Goal: Task Accomplishment & Management: Manage account settings

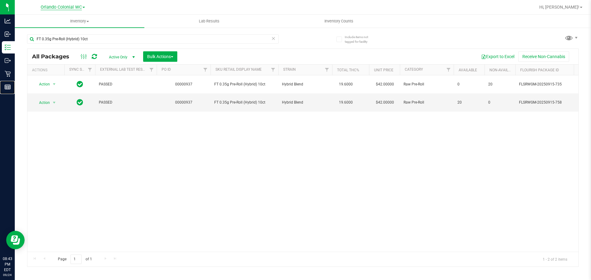
click at [8, 87] on icon at bounding box center [8, 87] width 6 height 6
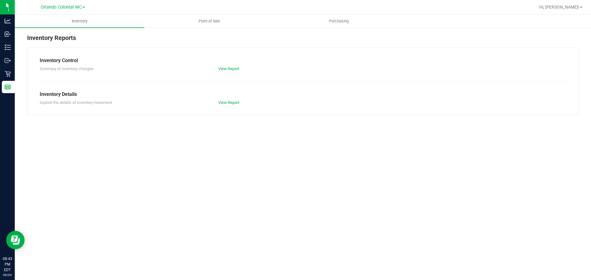
click at [214, 13] on div at bounding box center [322, 7] width 425 height 12
click at [213, 18] on span "Point of Sale" at bounding box center [209, 21] width 38 height 6
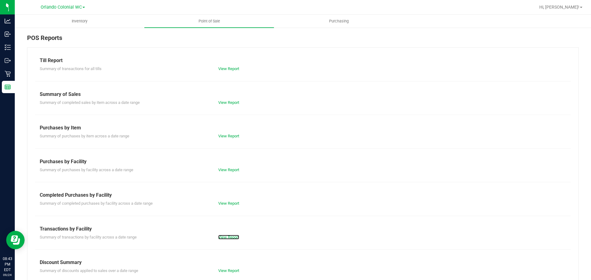
click at [228, 238] on link "View Report" at bounding box center [228, 237] width 21 height 5
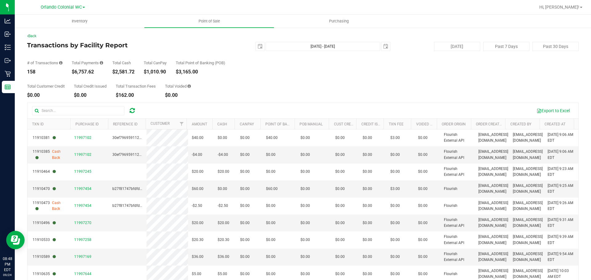
drag, startPoint x: 137, startPoint y: 71, endPoint x: 115, endPoint y: 71, distance: 21.9
click at [115, 71] on div "# of Transactions 158 Total Payments $6,757.62 Total Cash $2,581.72 Total CanPa…" at bounding box center [303, 62] width 552 height 23
copy div "2,581.72"
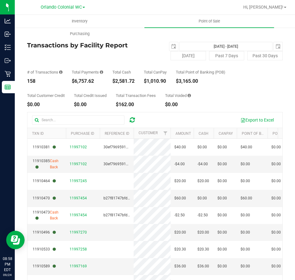
click at [84, 84] on div "$6,757.62" at bounding box center [87, 81] width 31 height 5
copy div "6,757.62"
click at [127, 64] on div "# of Transactions 158 Total Payments $6,757.62 Total Cash $2,581.72 Total CanPa…" at bounding box center [154, 71] width 255 height 23
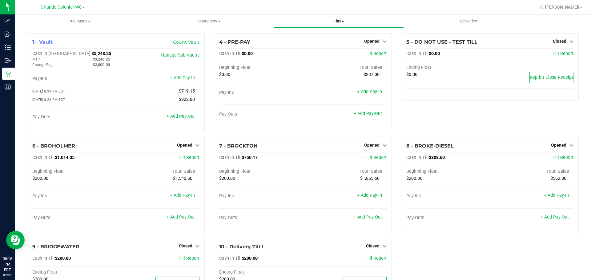
click at [340, 23] on span "Tills" at bounding box center [338, 21] width 129 height 6
click at [249, 10] on div at bounding box center [322, 7] width 425 height 12
click at [373, 145] on span "Opened" at bounding box center [371, 145] width 15 height 5
click at [373, 159] on link "Close Till" at bounding box center [372, 157] width 17 height 5
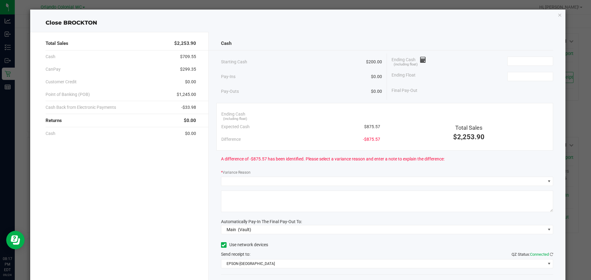
click at [373, 128] on span "$875.57" at bounding box center [372, 127] width 16 height 6
drag, startPoint x: 373, startPoint y: 128, endPoint x: 548, endPoint y: 56, distance: 189.9
click at [375, 129] on span "$875.57" at bounding box center [372, 127] width 16 height 6
copy span "875.57"
click at [530, 62] on input at bounding box center [530, 61] width 45 height 9
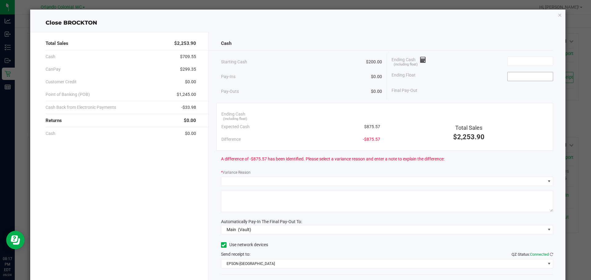
paste input "875.57"
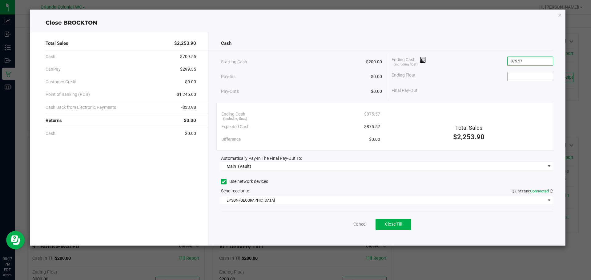
type input "$875.57"
click at [527, 77] on input at bounding box center [530, 76] width 45 height 9
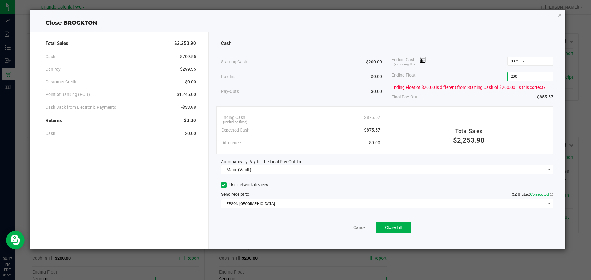
type input "$200.00"
click at [502, 94] on div "Final Pay-Out $855.57" at bounding box center [473, 97] width 162 height 13
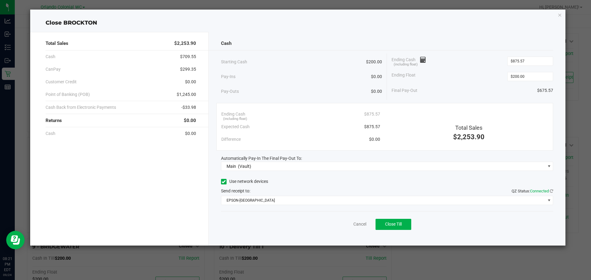
drag, startPoint x: 316, startPoint y: 72, endPoint x: 426, endPoint y: 181, distance: 155.2
click at [317, 71] on div "Pay-Ins $0.00" at bounding box center [301, 76] width 161 height 13
click at [401, 227] on button "Close Till" at bounding box center [394, 224] width 36 height 11
click at [555, 11] on div "Close BROCKTON Total Sales $2,253.90 Cash $709.55 CanPay $299.35 Customer Credi…" at bounding box center [298, 128] width 536 height 236
click at [560, 14] on icon "button" at bounding box center [560, 14] width 4 height 7
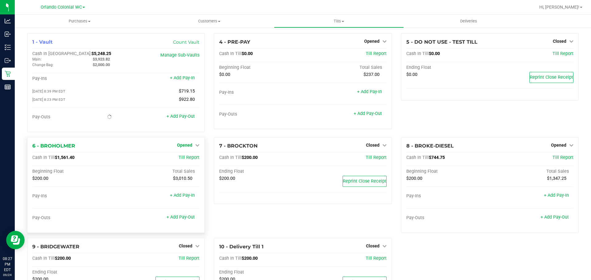
click at [191, 147] on span "Opened" at bounding box center [184, 145] width 15 height 5
click at [191, 157] on link "Close Till" at bounding box center [185, 157] width 17 height 5
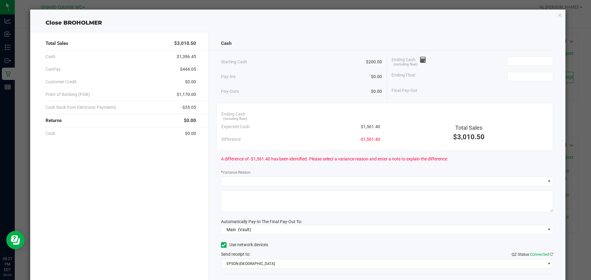
click at [365, 125] on span "$1,561.40" at bounding box center [370, 127] width 19 height 6
drag, startPoint x: 365, startPoint y: 125, endPoint x: 380, endPoint y: 122, distance: 15.5
click at [365, 125] on span "$1,561.40" at bounding box center [370, 127] width 19 height 6
copy span "1,561.40"
click at [517, 60] on input at bounding box center [530, 61] width 45 height 9
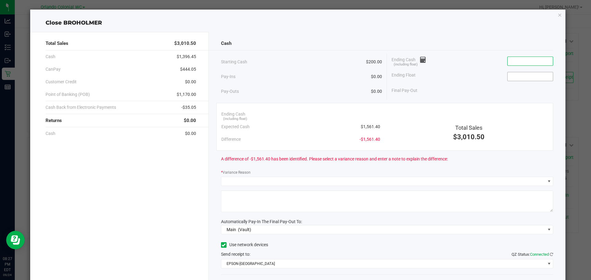
paste input "1561.4"
type input "$1,561.40"
click at [519, 77] on input at bounding box center [530, 76] width 45 height 9
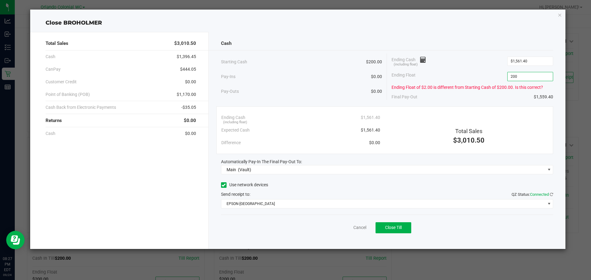
type input "$200.00"
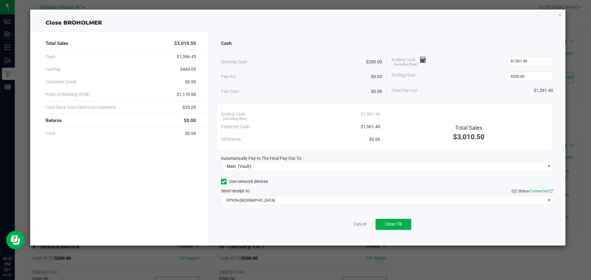
click at [495, 101] on div "Cash Starting Cash $200.00 Pay-Ins $0.00 Pay-Outs $0.00 Ending Cash (including …" at bounding box center [387, 139] width 357 height 214
click at [401, 219] on button "Close Till" at bounding box center [394, 224] width 36 height 11
drag, startPoint x: 560, startPoint y: 13, endPoint x: 544, endPoint y: 13, distance: 16.0
click at [560, 13] on icon "button" at bounding box center [560, 14] width 4 height 7
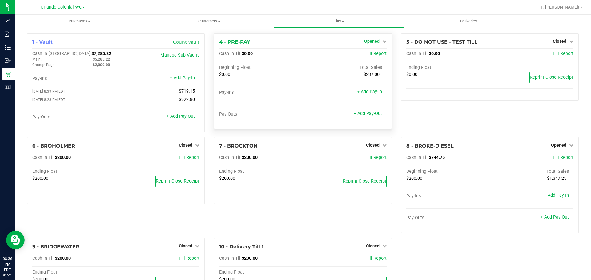
click at [383, 41] on icon at bounding box center [384, 41] width 4 height 4
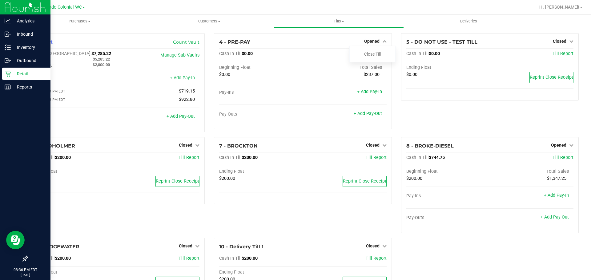
click at [8, 76] on icon at bounding box center [8, 74] width 6 height 6
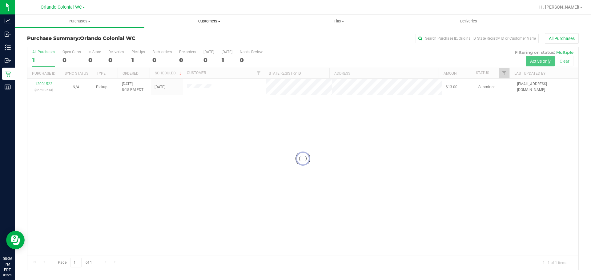
click at [219, 21] on span at bounding box center [219, 21] width 2 height 1
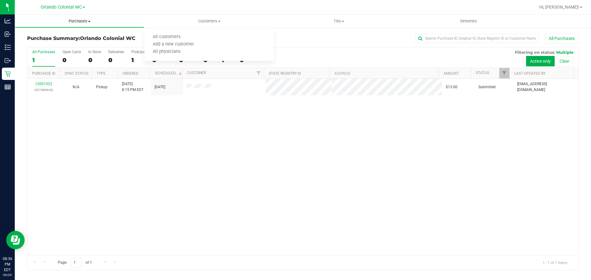
click at [85, 21] on span "Purchases" at bounding box center [79, 21] width 129 height 6
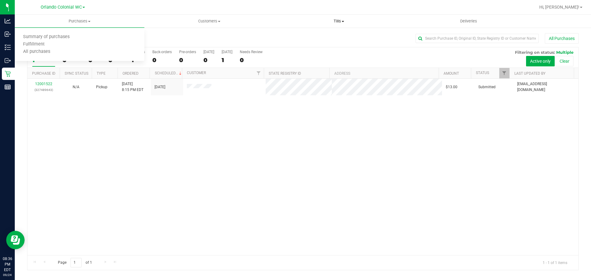
drag, startPoint x: 329, startPoint y: 19, endPoint x: 335, endPoint y: 31, distance: 13.5
click at [329, 19] on span "Tills" at bounding box center [338, 21] width 129 height 6
click at [333, 33] on ul "Manage tills Reconcile e-payments" at bounding box center [339, 41] width 130 height 26
click at [331, 37] on li "Manage tills" at bounding box center [304, 37] width 61 height 7
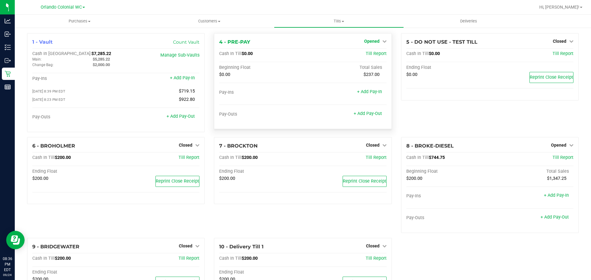
click at [377, 40] on link "Opened" at bounding box center [375, 41] width 22 height 5
click at [377, 54] on link "Close Till" at bounding box center [372, 54] width 17 height 5
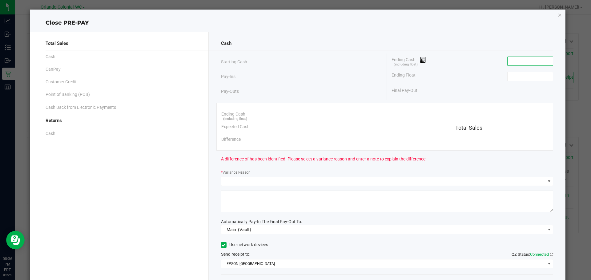
click at [511, 63] on input at bounding box center [530, 61] width 45 height 9
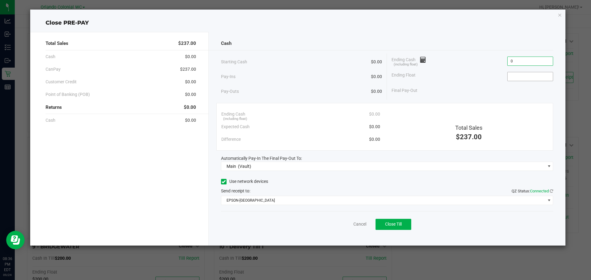
type input "$0.00"
click at [519, 74] on input at bounding box center [530, 76] width 45 height 9
type input "$0.00"
click at [478, 73] on div "Ending Float $0.00" at bounding box center [473, 76] width 162 height 15
click at [398, 223] on span "Close Till" at bounding box center [393, 224] width 17 height 5
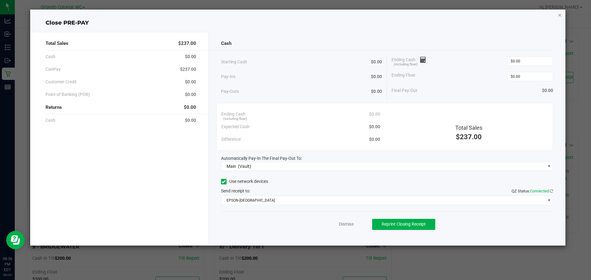
click at [560, 16] on icon "button" at bounding box center [560, 14] width 4 height 7
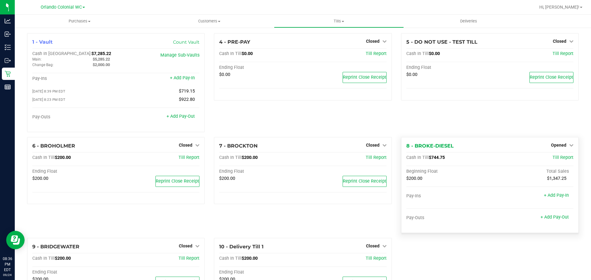
drag, startPoint x: 559, startPoint y: 146, endPoint x: 556, endPoint y: 150, distance: 4.7
click at [559, 146] on span "Opened" at bounding box center [558, 145] width 15 height 5
click at [554, 157] on link "Close Till" at bounding box center [559, 157] width 17 height 5
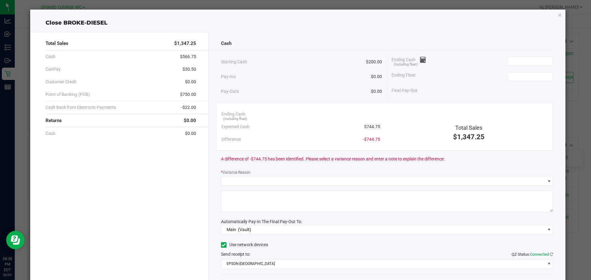
click at [369, 128] on span "$744.75" at bounding box center [372, 127] width 16 height 6
copy span "744.75"
click at [529, 62] on input at bounding box center [530, 61] width 45 height 9
paste input "744.75"
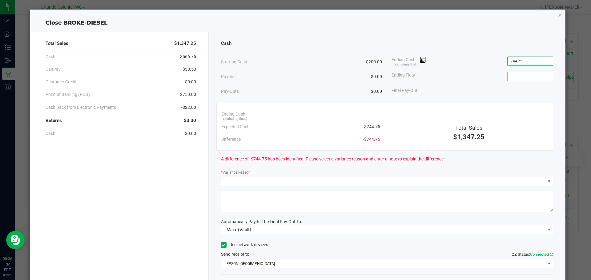
type input "$744.75"
click at [528, 73] on input at bounding box center [530, 76] width 45 height 9
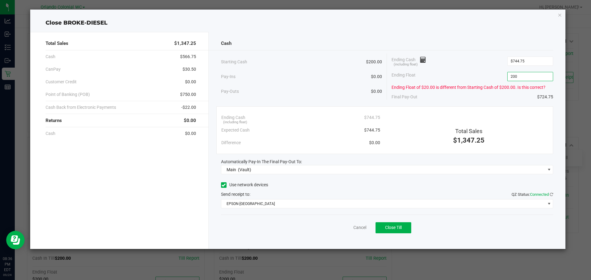
type input "$200.00"
click at [470, 91] on div "Final Pay-Out $724.75" at bounding box center [473, 97] width 162 height 13
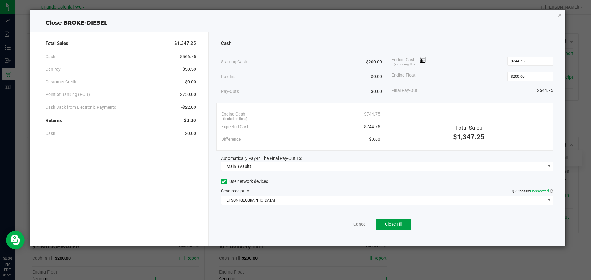
click at [393, 226] on span "Close Till" at bounding box center [393, 224] width 17 height 5
click at [559, 14] on icon "button" at bounding box center [560, 14] width 4 height 7
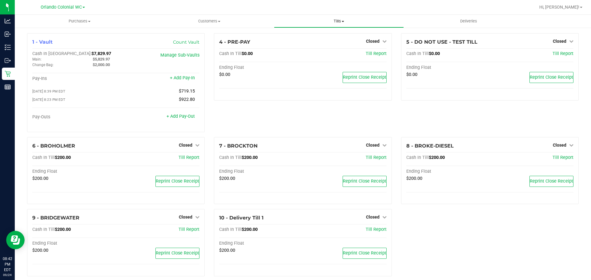
drag, startPoint x: 342, startPoint y: 22, endPoint x: 342, endPoint y: 27, distance: 4.6
click at [342, 22] on span "Tills" at bounding box center [338, 21] width 129 height 6
click at [327, 45] on span "Reconcile e-payments" at bounding box center [304, 44] width 61 height 5
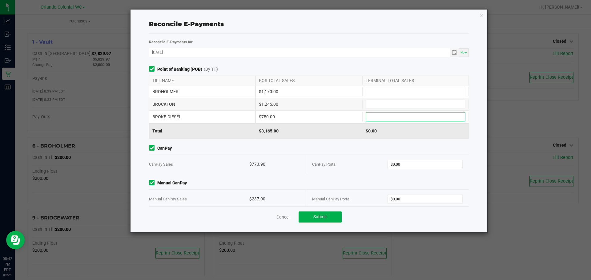
click at [376, 118] on input at bounding box center [415, 117] width 99 height 9
type input "$750.00"
click at [374, 94] on input at bounding box center [415, 91] width 99 height 9
type input "7"
type input "$1,170.00"
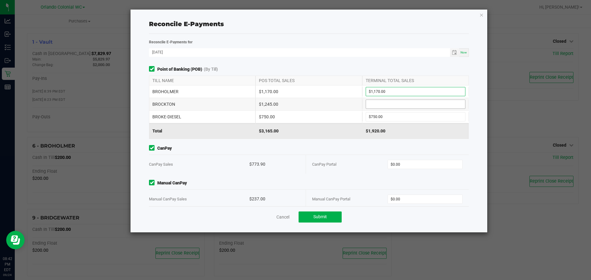
click at [385, 104] on input at bounding box center [415, 104] width 99 height 9
type input "$1,245.00"
click at [333, 20] on div "Reconcile E-Payments" at bounding box center [309, 23] width 320 height 9
click at [398, 160] on input "0" at bounding box center [425, 164] width 75 height 9
paste input "773.9"
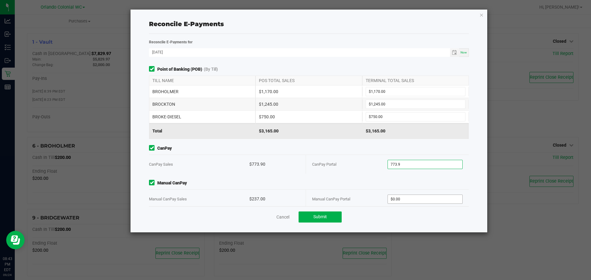
type input "$773.90"
click at [404, 199] on input "0" at bounding box center [425, 199] width 75 height 9
paste input "237"
type input "$237.00"
click at [360, 178] on div "Point of Banking (POB) (By Till) TILL NAME POS TOTAL SALES TERMINAL TOTAL SALES…" at bounding box center [308, 136] width 329 height 140
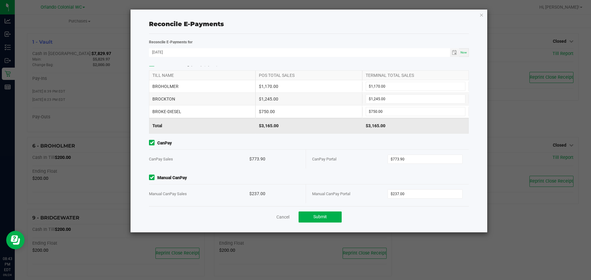
scroll to position [8, 0]
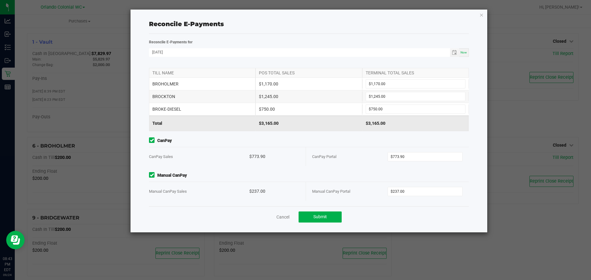
click at [330, 226] on div "Cancel Submit" at bounding box center [309, 217] width 320 height 21
click at [327, 212] on button "Submit" at bounding box center [320, 217] width 43 height 11
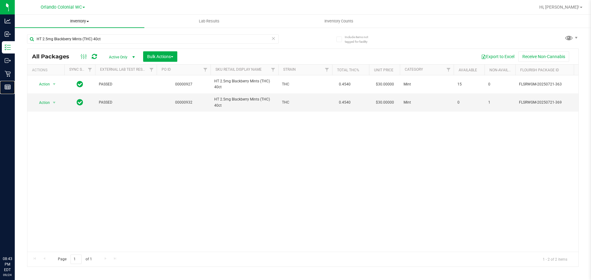
click at [0, 0] on p "Reports" at bounding box center [0, 0] width 0 height 0
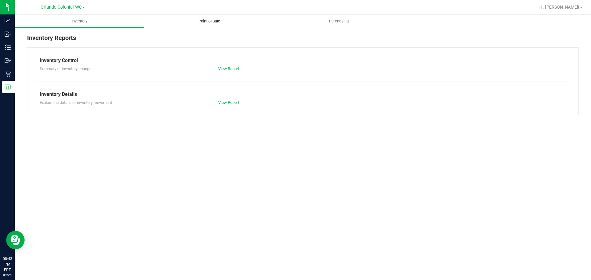
click at [216, 22] on span "Point of Sale" at bounding box center [209, 21] width 38 height 6
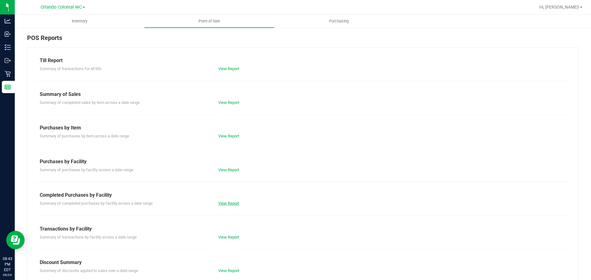
click at [227, 201] on link "View Report" at bounding box center [228, 203] width 21 height 5
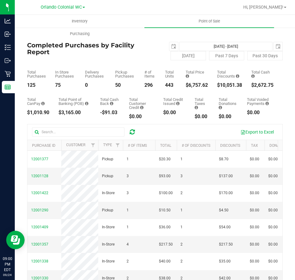
click at [223, 86] on div "$10,051.38" at bounding box center [229, 85] width 25 height 5
copy div "10,051.38"
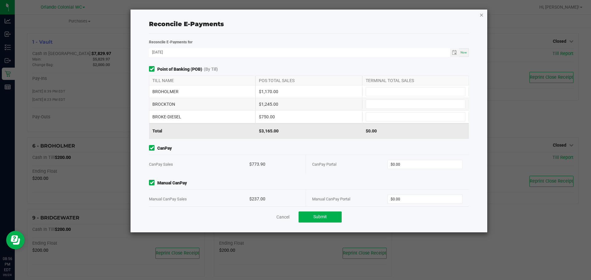
click at [482, 15] on icon "button" at bounding box center [481, 14] width 4 height 7
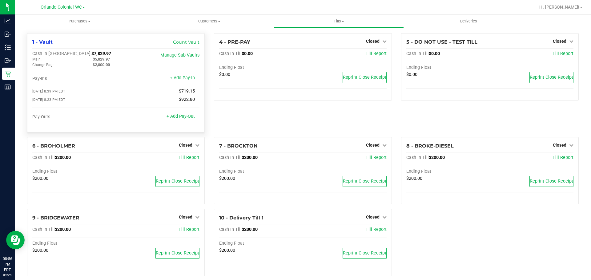
click at [105, 60] on span "$5,829.97" at bounding box center [101, 59] width 17 height 5
copy span "5,829.97"
click at [91, 55] on span "$7,829.97" at bounding box center [101, 53] width 20 height 5
click at [91, 54] on span "$7,829.97" at bounding box center [101, 53] width 20 height 5
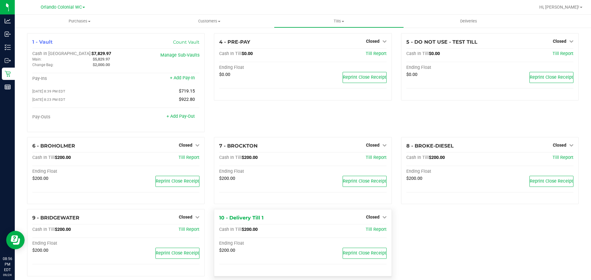
copy span "7,829.97"
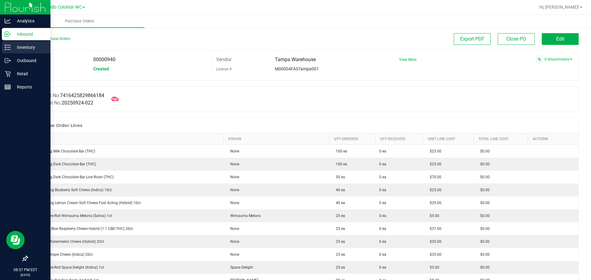
click at [10, 47] on icon at bounding box center [8, 47] width 6 height 6
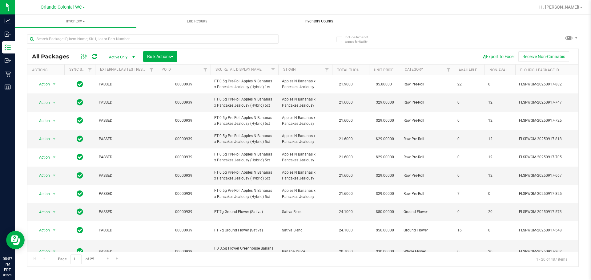
click at [324, 21] on span "Inventory Counts" at bounding box center [319, 21] width 46 height 6
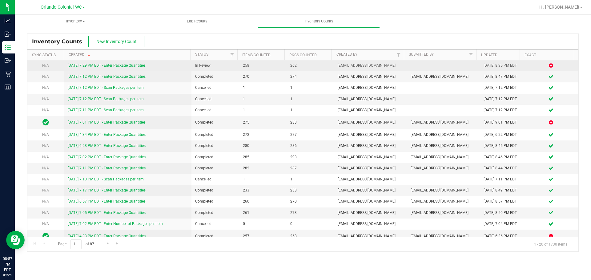
click at [116, 65] on link "9/24/25 7:29 PM EDT - Enter Package Quantities" at bounding box center [107, 65] width 78 height 4
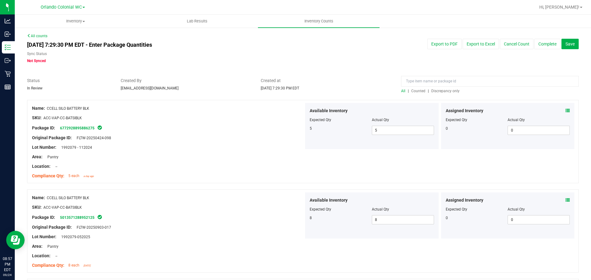
click at [432, 90] on span "Discrepancy only" at bounding box center [445, 91] width 28 height 4
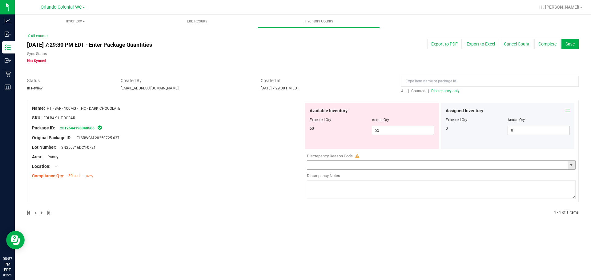
click at [398, 162] on input "text" at bounding box center [437, 165] width 260 height 9
click at [568, 161] on span "select" at bounding box center [572, 165] width 8 height 9
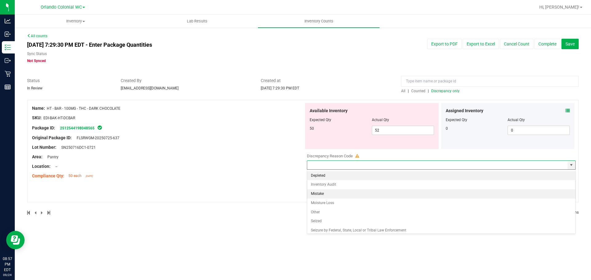
click at [365, 194] on li "Mistake" at bounding box center [441, 194] width 268 height 9
type input "Mistake"
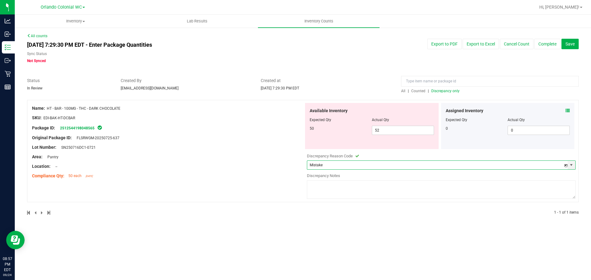
click at [362, 189] on textarea at bounding box center [441, 190] width 269 height 18
type textarea "p"
type textarea "pending investigation"
click at [275, 178] on div "Compliance Qty: 50 each 23 days ago" at bounding box center [168, 176] width 272 height 6
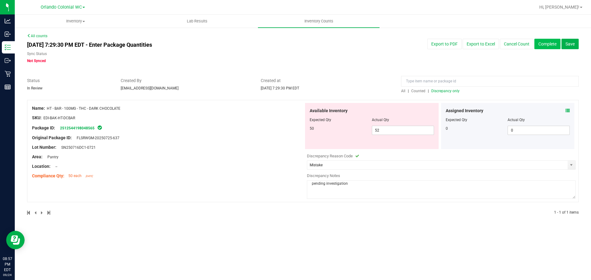
click at [548, 45] on button "Complete" at bounding box center [547, 44] width 26 height 10
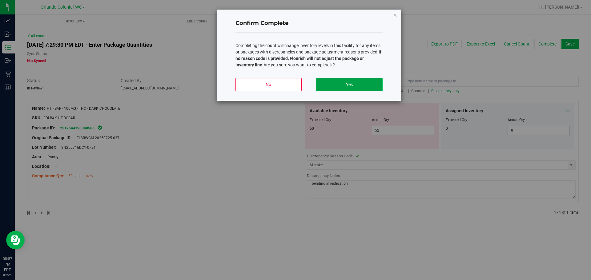
click at [348, 89] on button "Yes" at bounding box center [349, 84] width 66 height 13
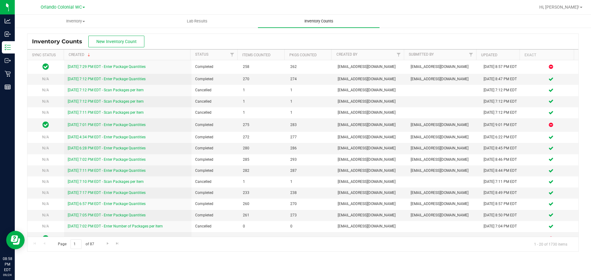
drag, startPoint x: 242, startPoint y: 39, endPoint x: 301, endPoint y: 15, distance: 63.3
click at [243, 39] on div "Inventory Counts New Inventory Count" at bounding box center [302, 41] width 551 height 15
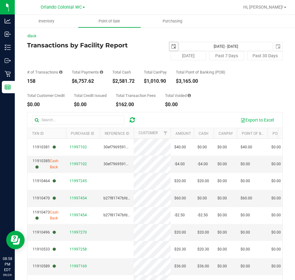
click at [173, 45] on span "select" at bounding box center [173, 46] width 5 height 5
click at [171, 45] on span "select" at bounding box center [173, 46] width 5 height 5
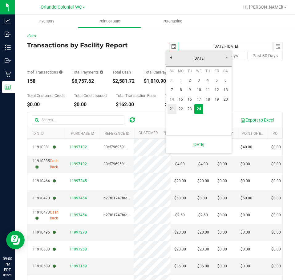
click at [171, 109] on link "21" at bounding box center [171, 109] width 9 height 10
type input "[DATE]"
type input "[DATE] - [DATE]"
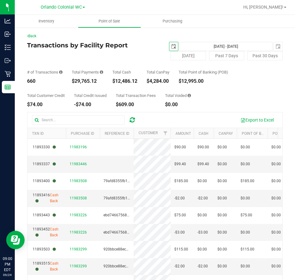
click at [86, 83] on div "$29,765.12" at bounding box center [87, 81] width 31 height 5
drag, startPoint x: 86, startPoint y: 83, endPoint x: 142, endPoint y: 86, distance: 55.5
click at [86, 83] on div "$29,765.12" at bounding box center [87, 81] width 31 height 5
copy div "29,765.12"
click at [170, 42] on div "Back Transactions by Facility Report [DATE] [DATE] - [DATE] [DATE] [DATE] Past …" at bounding box center [154, 182] width 255 height 298
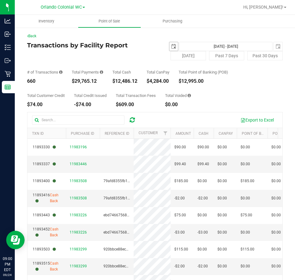
click at [171, 45] on span "select" at bounding box center [173, 46] width 5 height 5
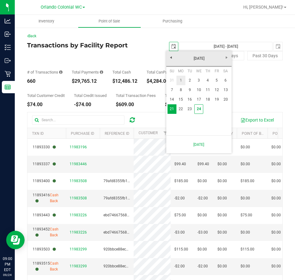
click at [181, 80] on link "1" at bounding box center [180, 81] width 9 height 10
type input "[DATE]"
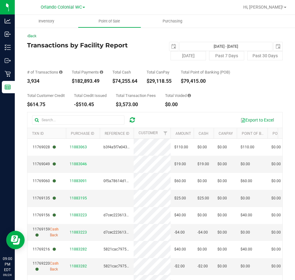
click at [86, 82] on div "$182,893.49" at bounding box center [87, 81] width 31 height 5
copy div "182,893.49"
click at [187, 59] on button "[DATE]" at bounding box center [188, 55] width 35 height 9
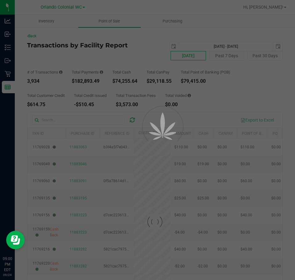
type input "[DATE] - [DATE]"
type input "[DATE]"
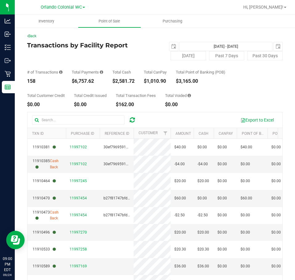
click at [26, 83] on div "Back Transactions by Facility Report [DATE] - [DATE] [DATE] [DATE] Past 7 Days …" at bounding box center [155, 182] width 280 height 311
copy div "158"
